Goal: Task Accomplishment & Management: Manage account settings

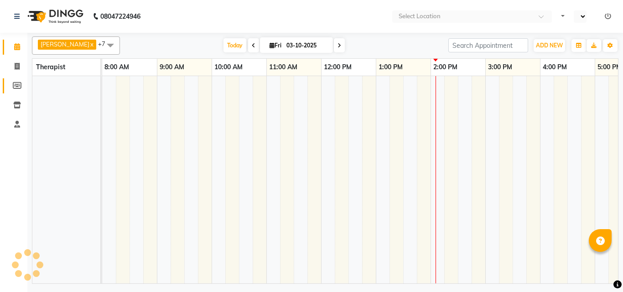
select select "en"
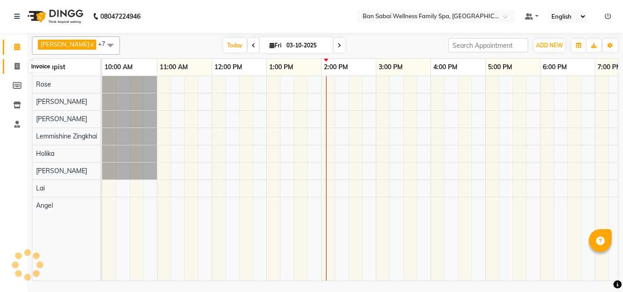
scroll to position [0, 196]
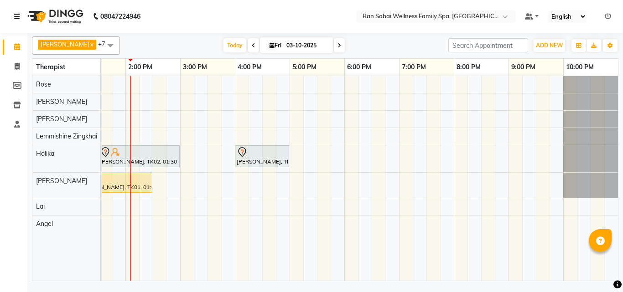
click at [19, 14] on icon at bounding box center [16, 16] width 5 height 6
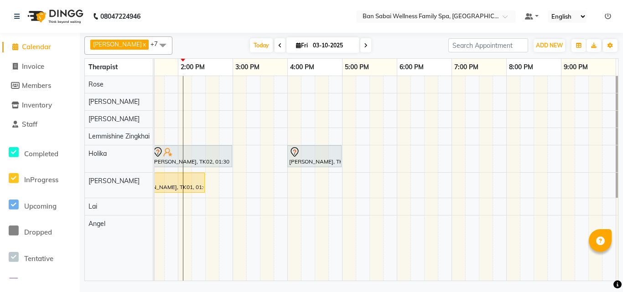
click at [224, 11] on nav "08047224946 Select Location × Ban Sabai Wellness Family Spa, Kalyani Nagar Defa…" at bounding box center [311, 16] width 623 height 33
click at [19, 17] on icon at bounding box center [16, 16] width 5 height 6
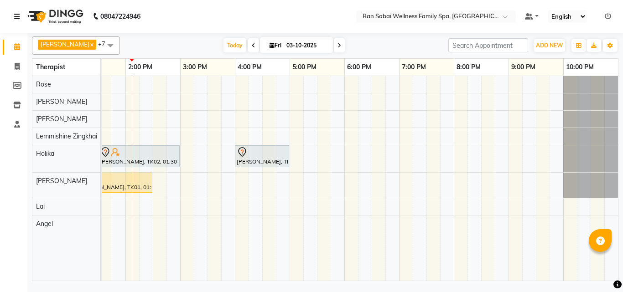
click at [351, 99] on div "[PERSON_NAME], TK02, 01:30 PM-03:00 PM, Deep Tissue Massage (Strong Pressure)-3…" at bounding box center [262, 178] width 711 height 205
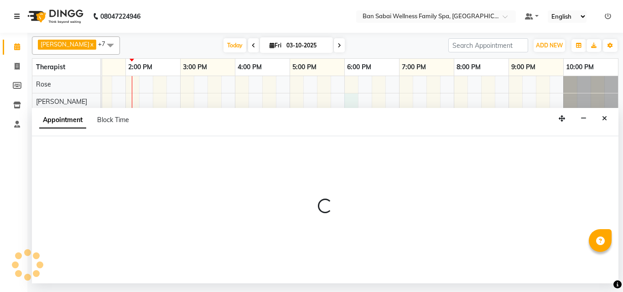
select select "78163"
select select "tentative"
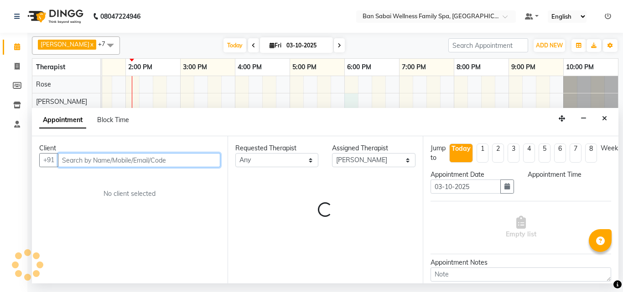
select select "1080"
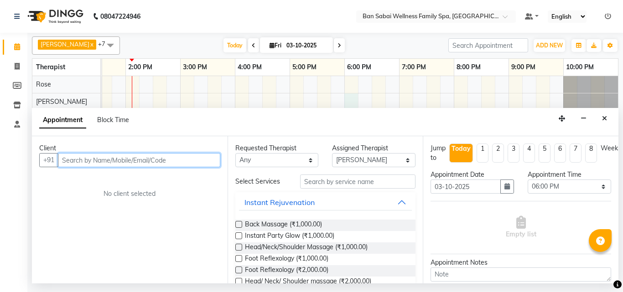
click at [142, 160] on input "text" at bounding box center [139, 160] width 162 height 14
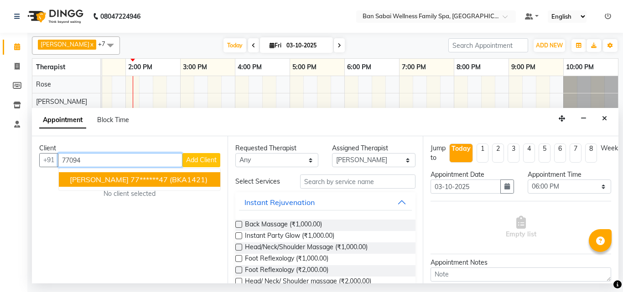
click at [120, 186] on button "[PERSON_NAME] 77******47 (BKA1421)" at bounding box center [139, 179] width 161 height 15
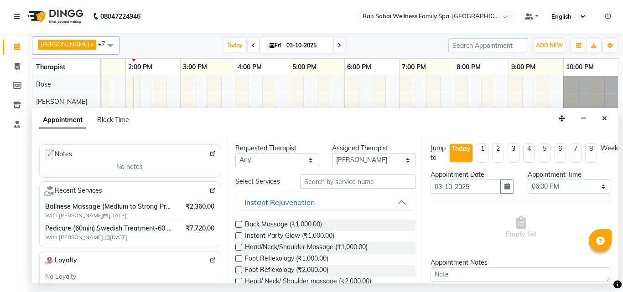
scroll to position [137, 0]
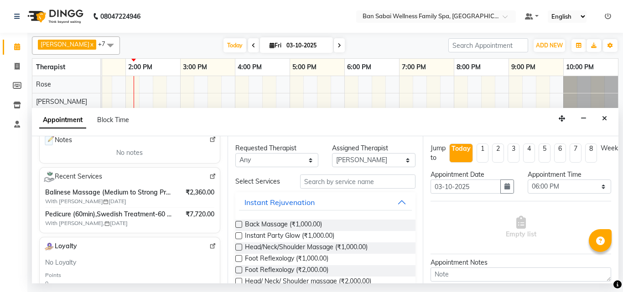
type input "77******47"
click at [364, 181] on input "text" at bounding box center [358, 182] width 116 height 14
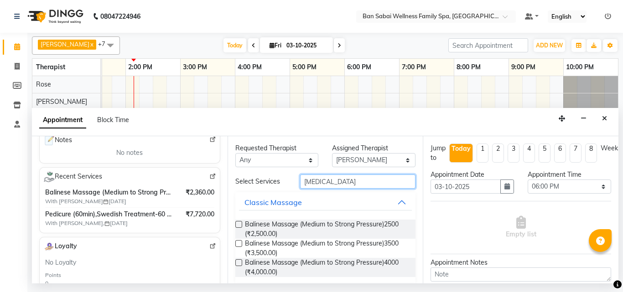
type input "[MEDICAL_DATA]"
click at [351, 217] on div "Balinese Massage (Medium to Strong Pressure)2500 (₹2,500.00) Balinese Massage (…" at bounding box center [325, 248] width 181 height 72
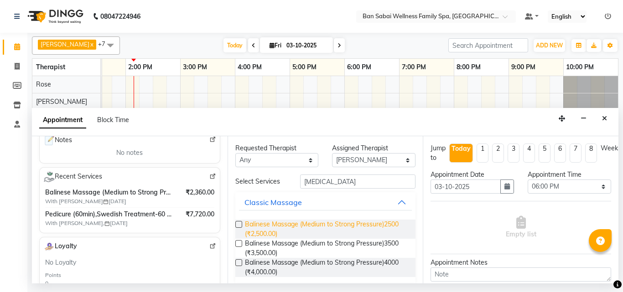
click at [358, 222] on span "Balinese Massage (Medium to Strong Pressure)2500 (₹2,500.00)" at bounding box center [327, 229] width 164 height 19
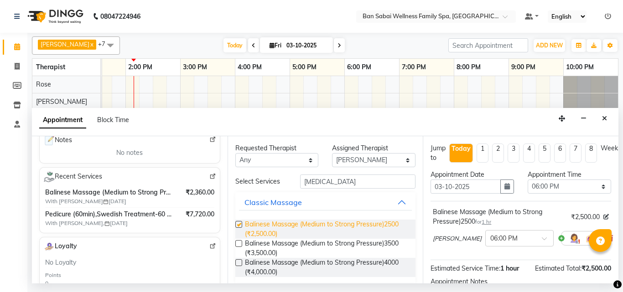
checkbox input "false"
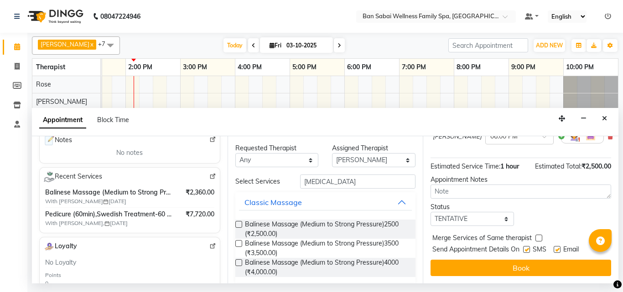
scroll to position [109, 0]
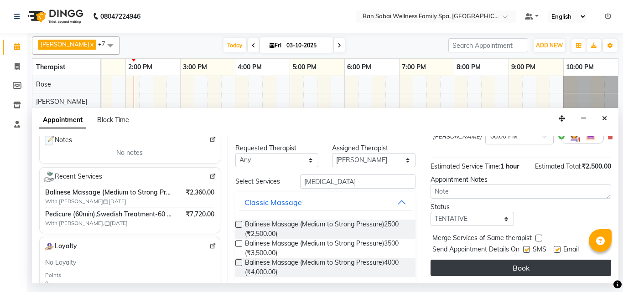
click at [494, 260] on button "Book" at bounding box center [520, 268] width 181 height 16
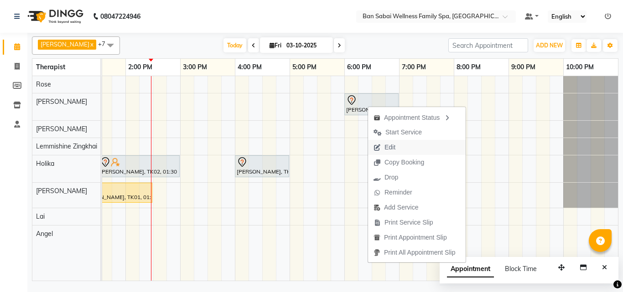
click at [396, 146] on span "Edit" at bounding box center [384, 147] width 33 height 15
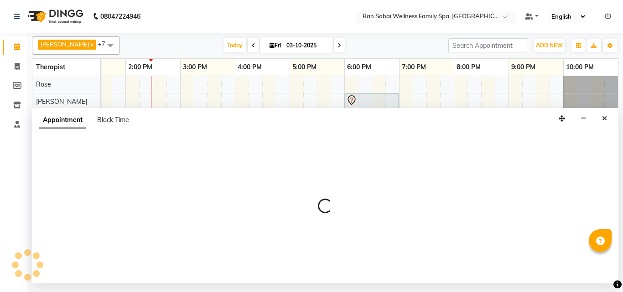
select select "tentative"
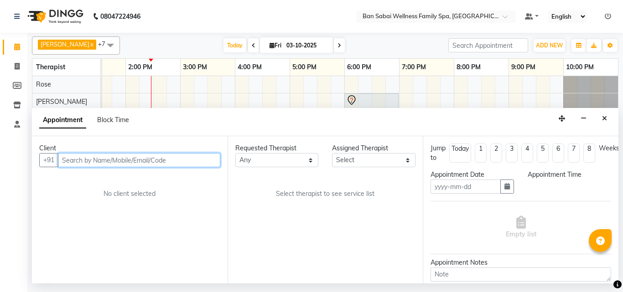
type input "03-10-2025"
select select "1080"
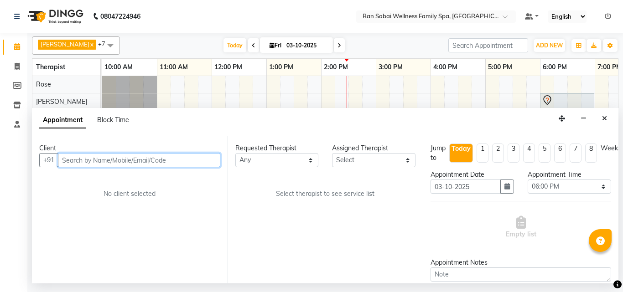
select select "78163"
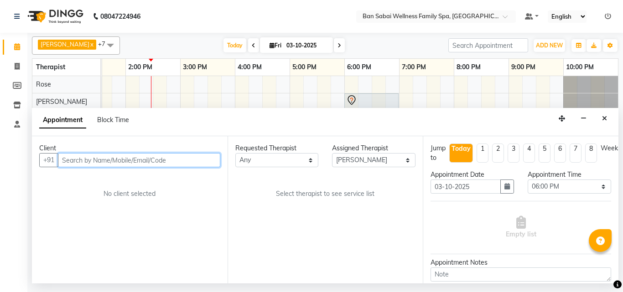
select select "4209"
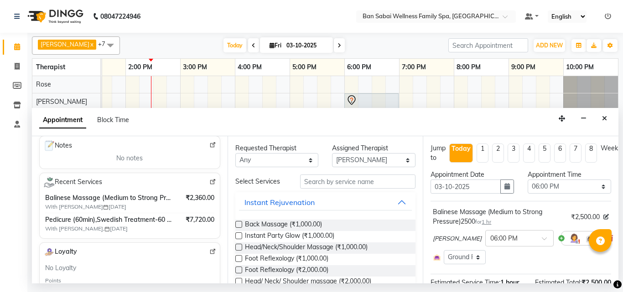
scroll to position [137, 0]
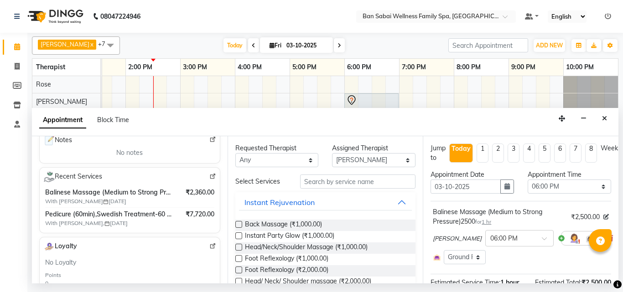
click at [92, 215] on span "Pedicure (60min),Swedish Treatment-60 Mins,Pedicure (60min),Swedish Treatment-6…" at bounding box center [108, 215] width 127 height 10
click at [209, 177] on img at bounding box center [212, 176] width 7 height 7
click at [597, 118] on div "Appointment Block Time" at bounding box center [325, 122] width 586 height 28
click at [603, 122] on button "Close" at bounding box center [604, 119] width 13 height 14
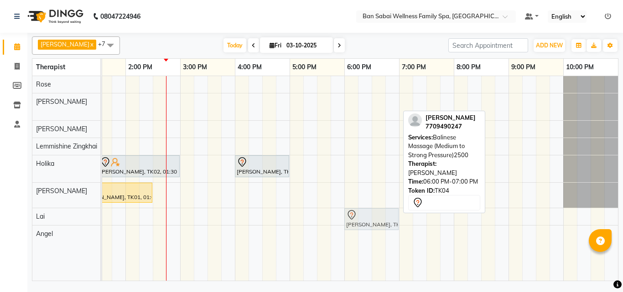
drag, startPoint x: 361, startPoint y: 108, endPoint x: 361, endPoint y: 217, distance: 108.9
click at [361, 217] on tbody "[PERSON_NAME], TK04, 06:00 PM-07:00 PM, Balinese Massage (Medium to Strong Pres…" at bounding box center [262, 159] width 711 height 166
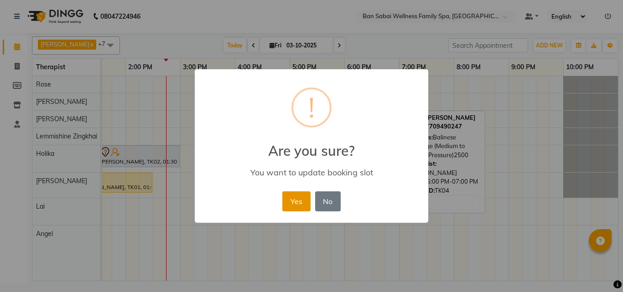
click at [295, 199] on button "Yes" at bounding box center [296, 201] width 28 height 20
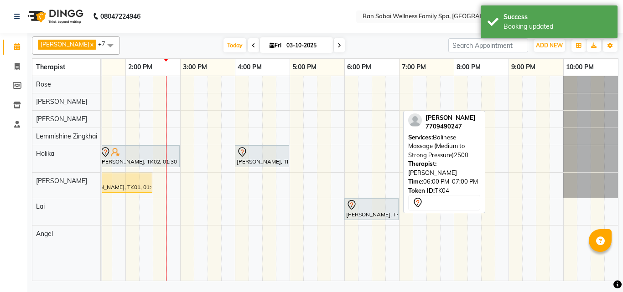
click at [349, 99] on div "[PERSON_NAME], TK02, 01:30 PM-03:00 PM, Deep Tissue Massage (Strong Pressure)-3…" at bounding box center [262, 178] width 711 height 205
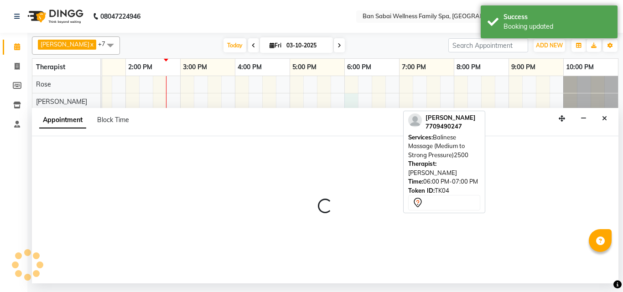
select select "78163"
select select "1080"
select select "tentative"
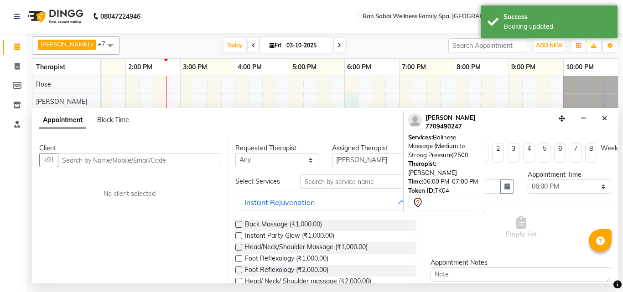
click at [197, 161] on input "text" at bounding box center [139, 160] width 162 height 14
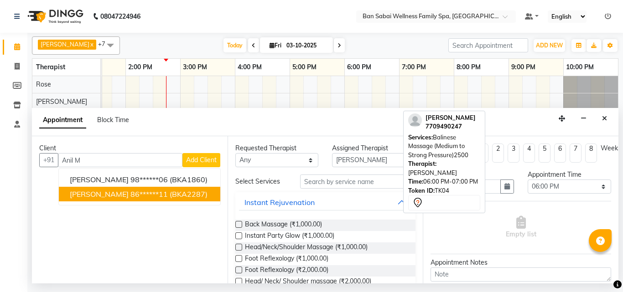
click at [176, 192] on span "(BKA2287)" at bounding box center [189, 194] width 38 height 9
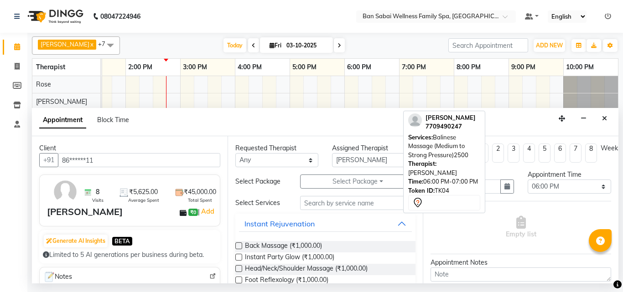
type input "86******11"
click at [331, 203] on input "text" at bounding box center [358, 203] width 116 height 14
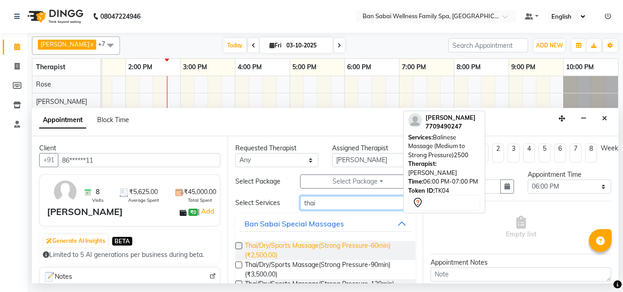
type input "thai"
click at [294, 247] on span "Thai/Dry/Sports Massage(Strong Pressure-60min) (₹2,500.00)" at bounding box center [327, 250] width 164 height 19
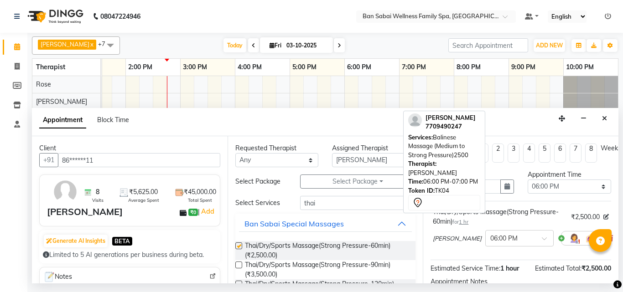
checkbox input "false"
click at [596, 187] on select "Select 11:00 AM 11:05 AM 11:10 AM 11:15 AM 11:20 AM 11:25 AM 11:30 AM 11:35 AM …" at bounding box center [568, 187] width 83 height 14
select select "960"
click at [527, 180] on select "Select 11:00 AM 11:05 AM 11:10 AM 11:15 AM 11:20 AM 11:25 AM 11:30 AM 11:35 AM …" at bounding box center [568, 187] width 83 height 14
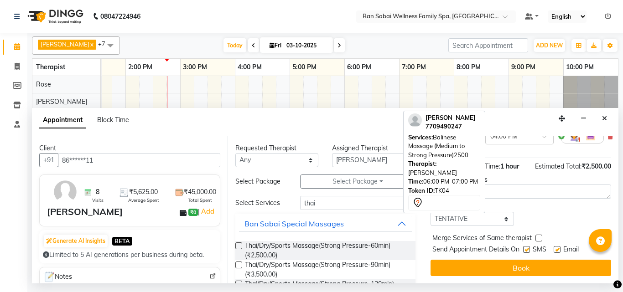
scroll to position [109, 0]
click at [363, 204] on input "thai" at bounding box center [358, 203] width 116 height 14
type input "t"
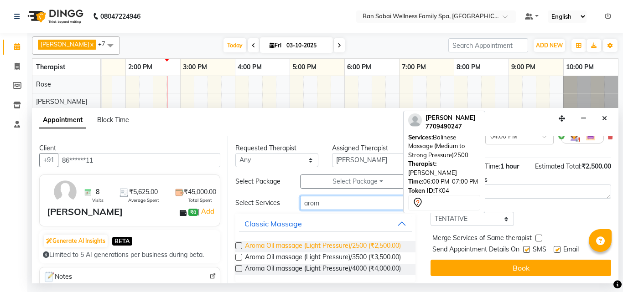
type input "arom"
click at [256, 249] on span "Aroma Oil massage (Light Pressure)/2500 (₹2,500.00)" at bounding box center [323, 246] width 156 height 11
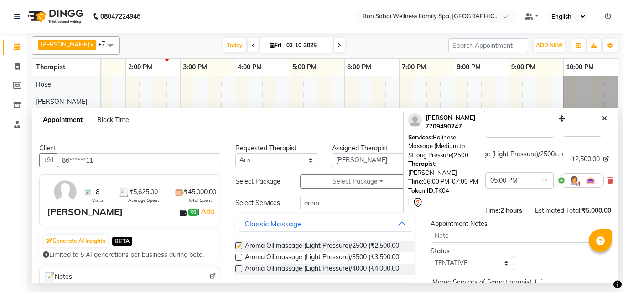
checkbox input "false"
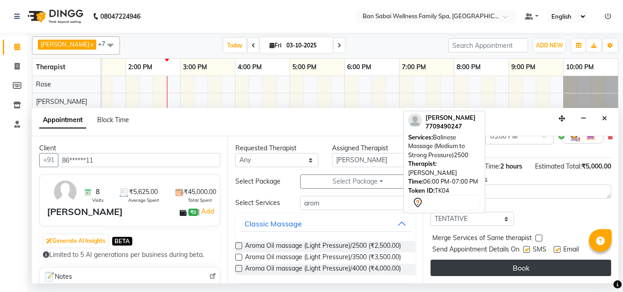
click at [516, 260] on button "Book" at bounding box center [520, 268] width 181 height 16
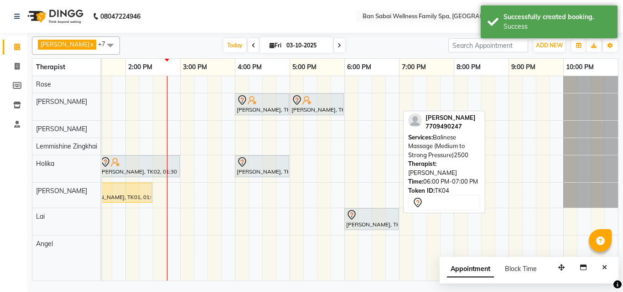
click at [292, 17] on nav "08047224946 Select Location × Ban Sabai Wellness Family Spa, Kalyani Nagar Defa…" at bounding box center [311, 16] width 623 height 33
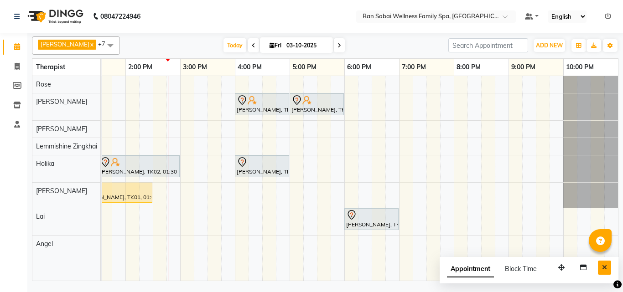
click at [604, 268] on icon "Close" at bounding box center [604, 267] width 5 height 6
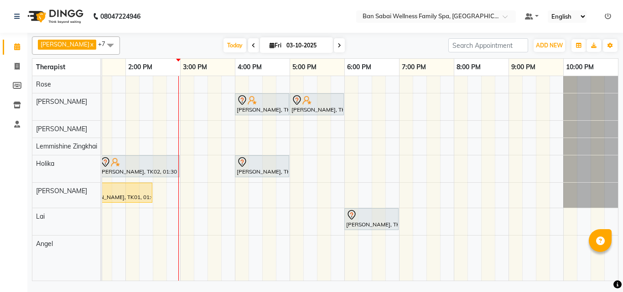
click at [605, 17] on icon at bounding box center [607, 16] width 6 height 6
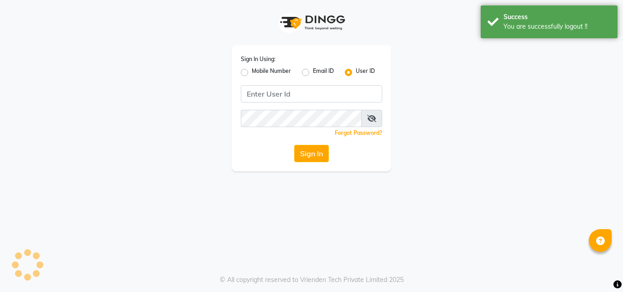
type input "8208652497"
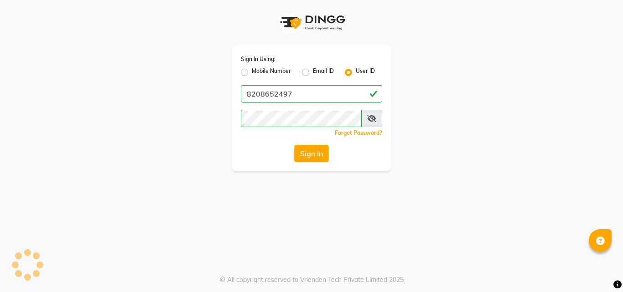
click at [266, 72] on label "Mobile Number" at bounding box center [271, 72] width 39 height 11
click at [258, 72] on input "Mobile Number" at bounding box center [255, 70] width 6 height 6
radio input "true"
radio input "false"
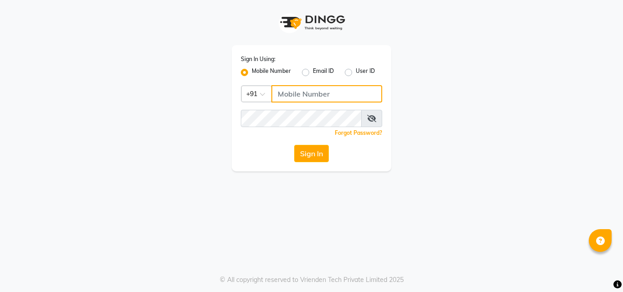
click at [344, 93] on input "Username" at bounding box center [326, 93] width 111 height 17
type input "7507461684"
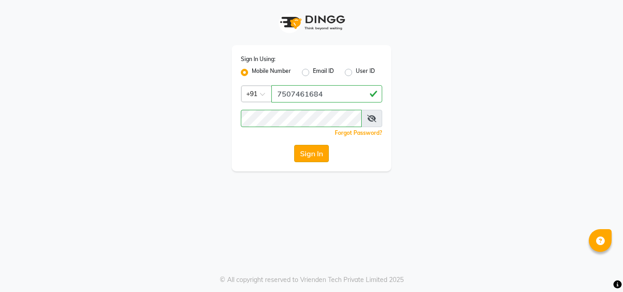
click at [322, 154] on button "Sign In" at bounding box center [311, 153] width 35 height 17
